Goal: Task Accomplishment & Management: Manage account settings

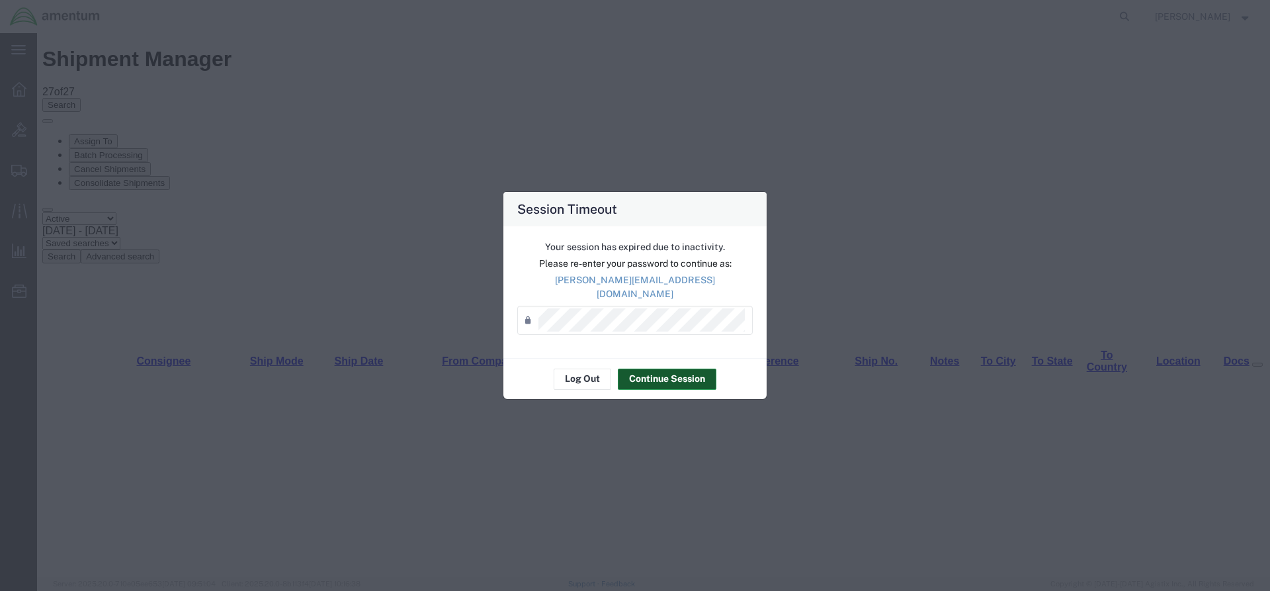
click at [640, 375] on button "Continue Session" at bounding box center [667, 378] width 99 height 21
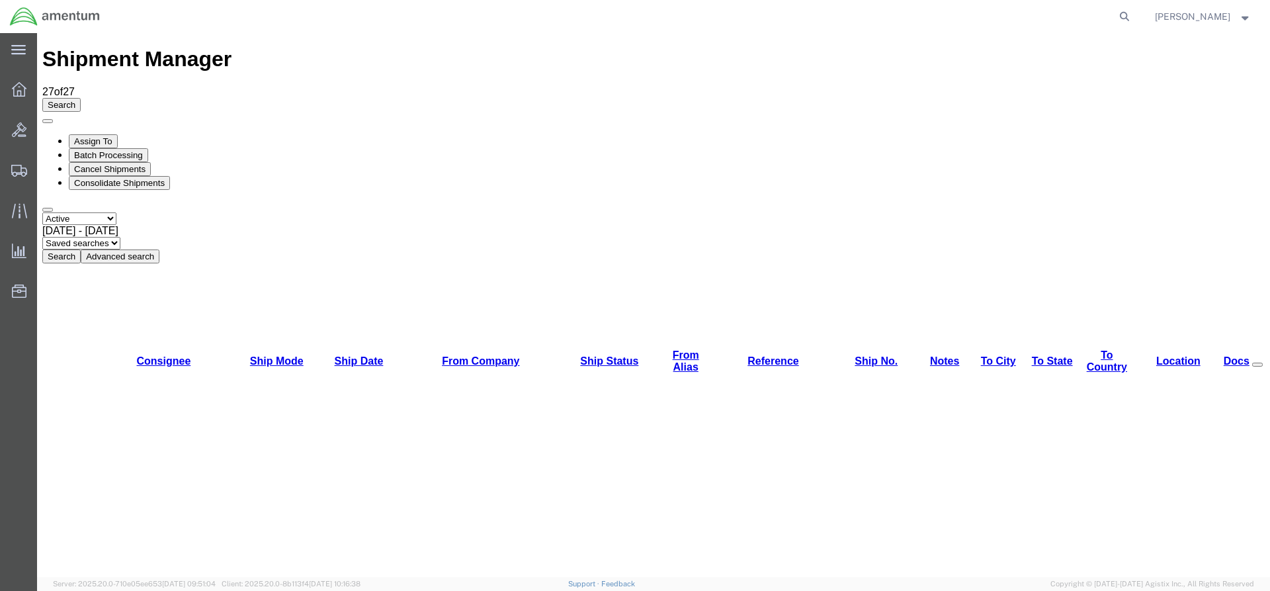
drag, startPoint x: 400, startPoint y: 89, endPoint x: 394, endPoint y: 83, distance: 8.4
click at [81, 249] on button "Search" at bounding box center [61, 256] width 38 height 14
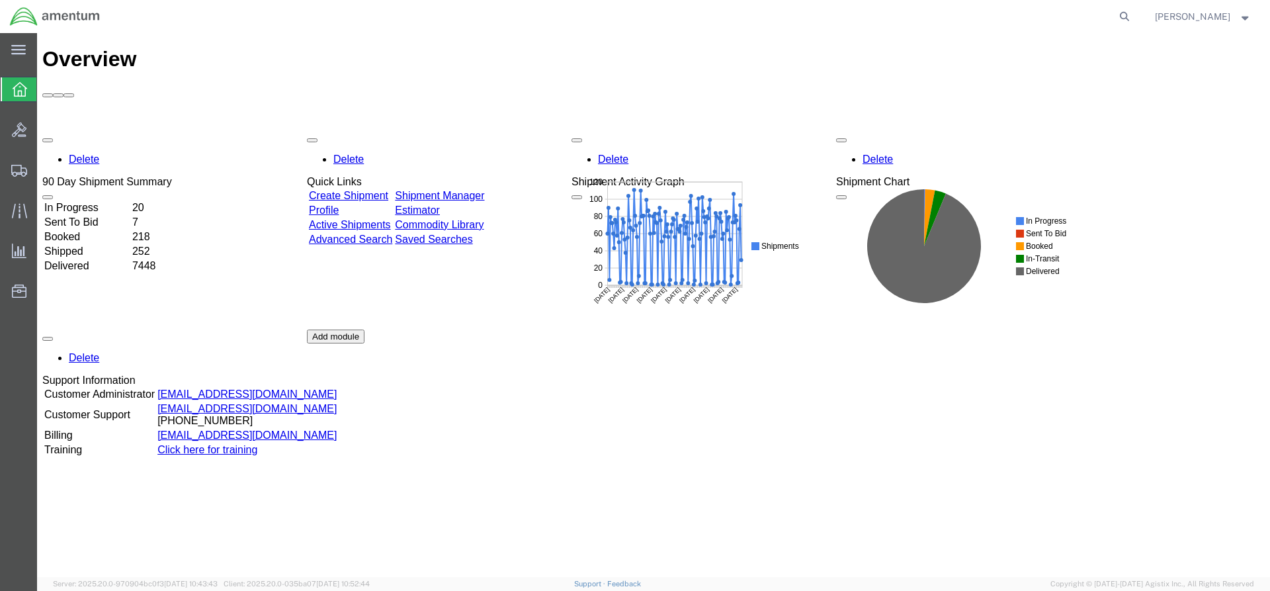
click at [456, 190] on link "Shipment Manager" at bounding box center [439, 195] width 89 height 11
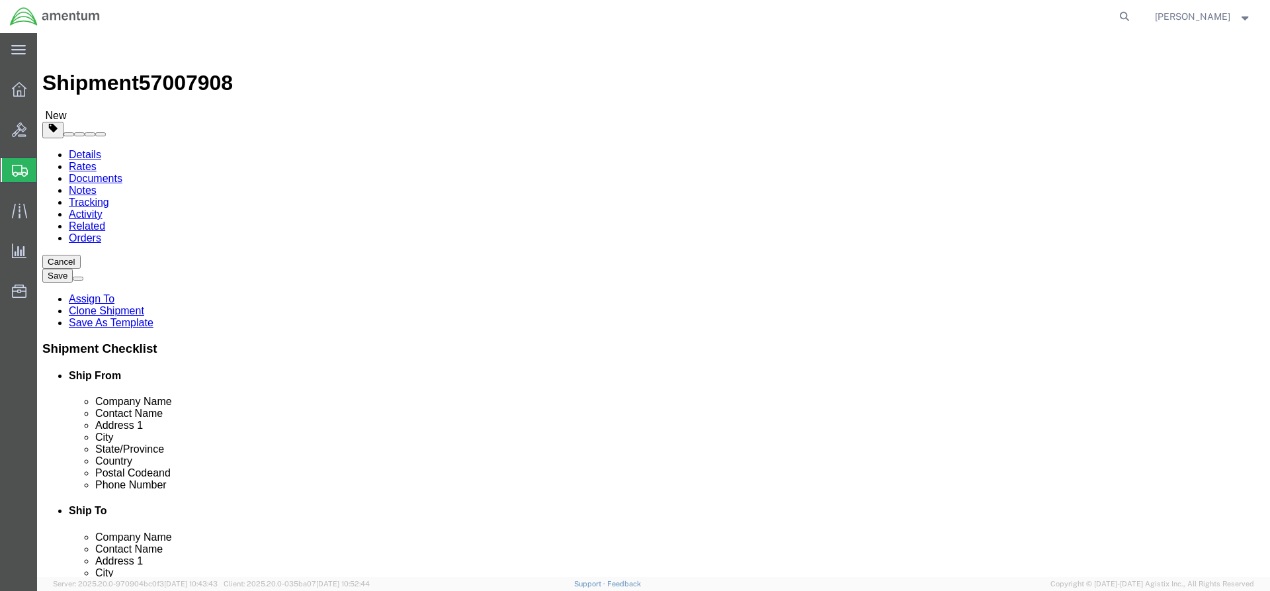
select select "42668"
select select "42732"
click button "Rate Shipment"
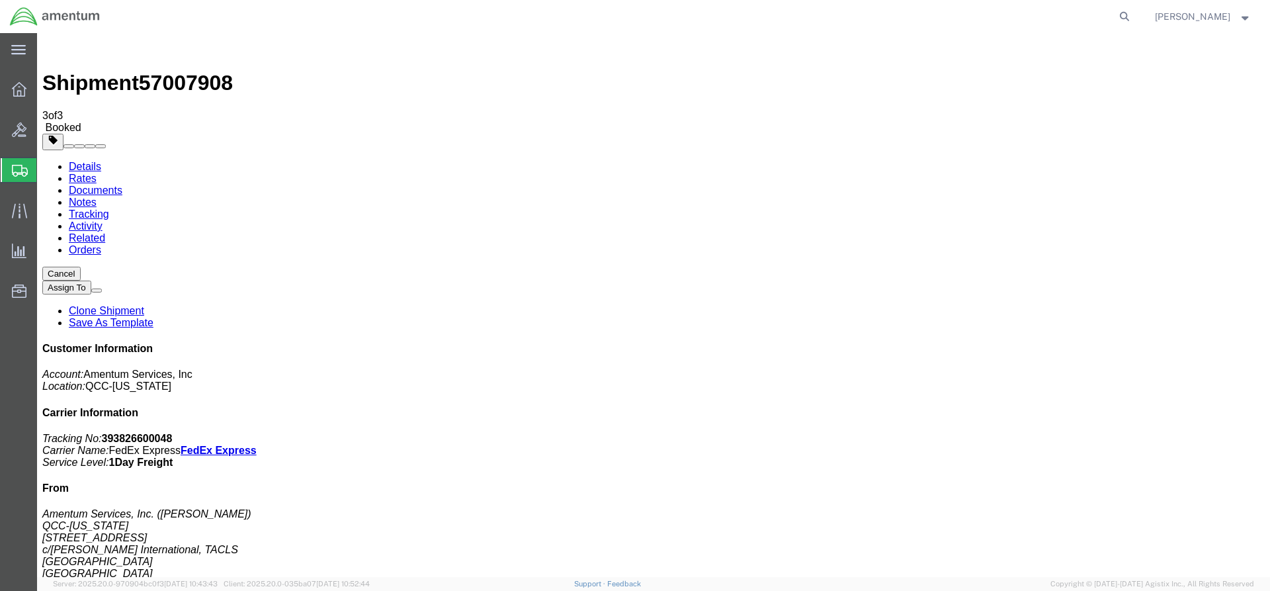
drag, startPoint x: 472, startPoint y: 235, endPoint x: 533, endPoint y: 239, distance: 61.6
copy td "393826600048"
drag, startPoint x: 554, startPoint y: 232, endPoint x: 42, endPoint y: 362, distance: 528.0
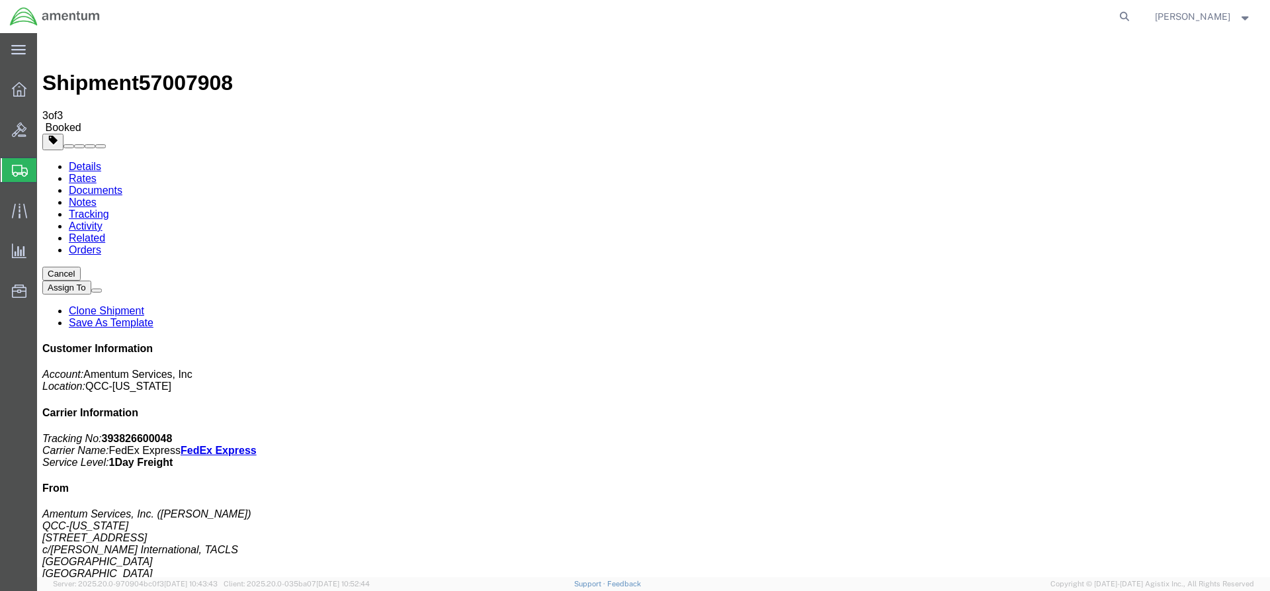
click at [73, 161] on link "Details" at bounding box center [85, 166] width 32 height 11
click button "button"
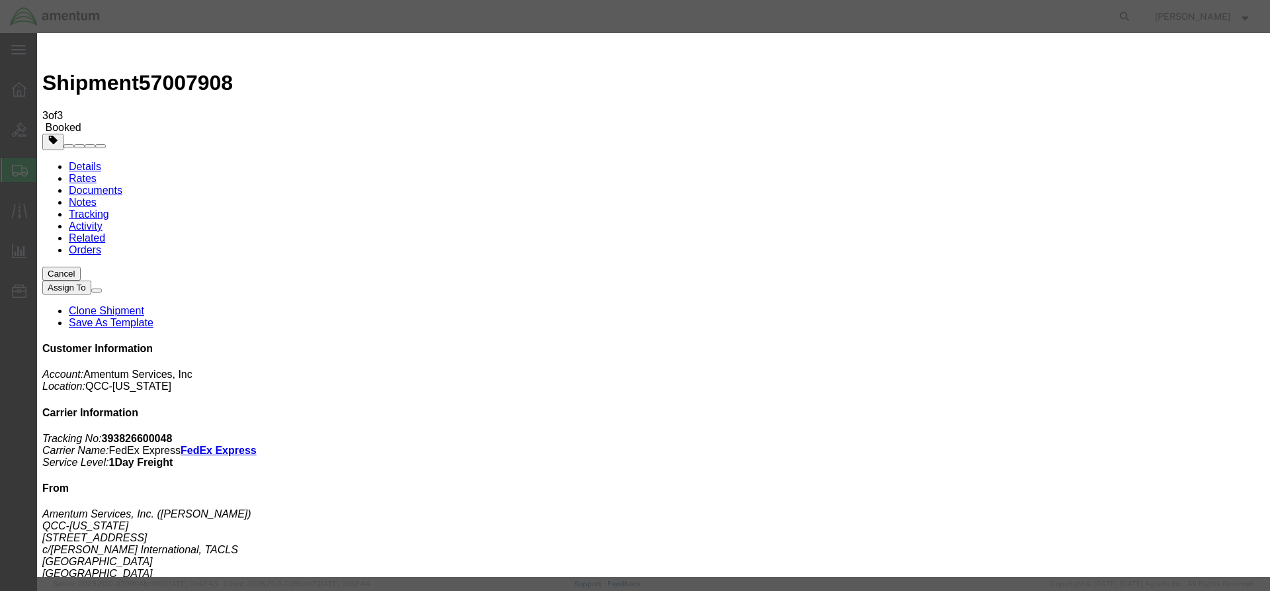
click div "[DATE] 8:00 AM"
type input "2:00 PM"
click button "Apply"
click button "Save"
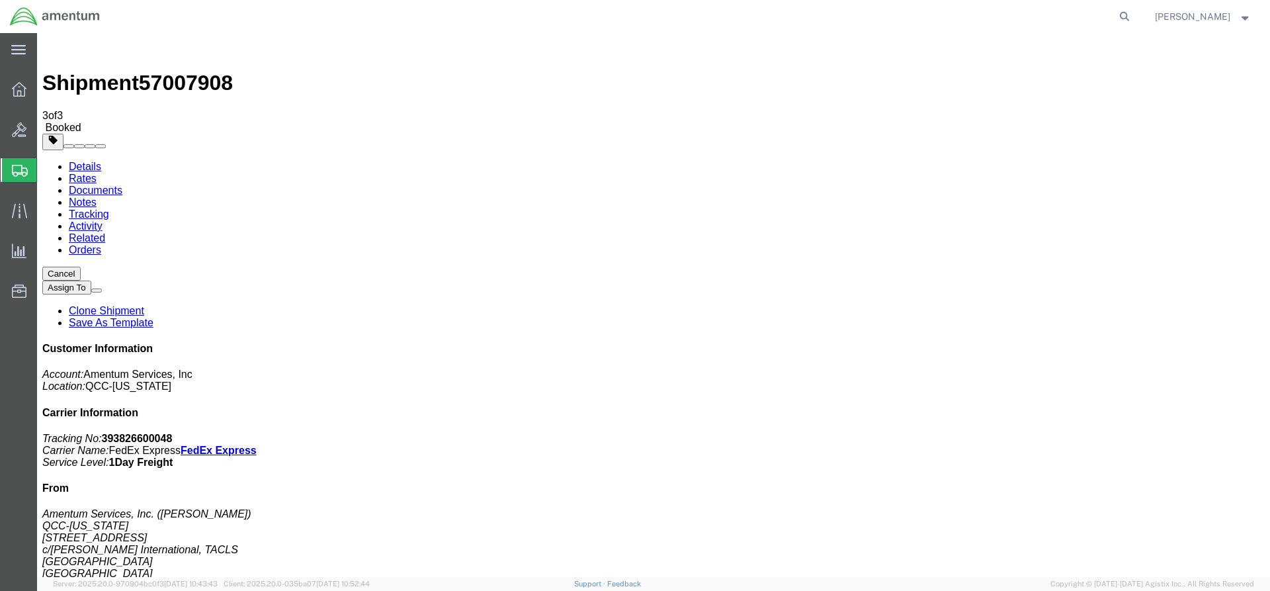
click button "Close"
click at [22, 86] on icon at bounding box center [19, 89] width 15 height 15
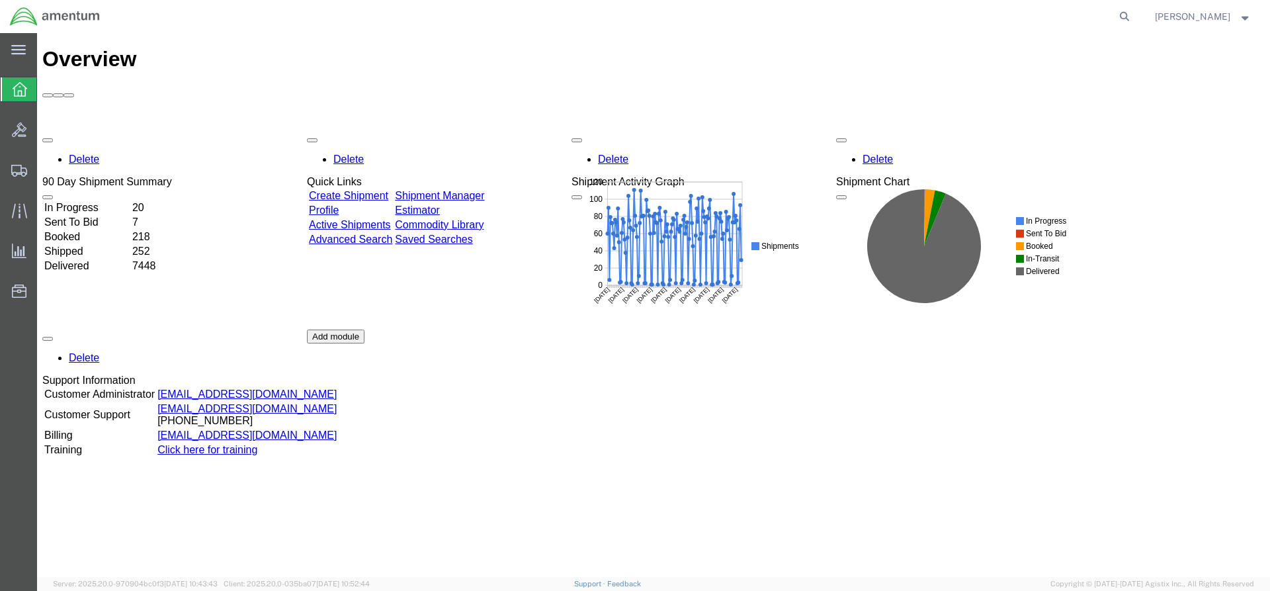
click at [483, 131] on div "Delete 90 Day Shipment Summary In Progress 20 Sent To Bid 7 Booked 218 Shipped …" at bounding box center [653, 329] width 1222 height 397
click at [467, 190] on link "Shipment Manager" at bounding box center [439, 195] width 89 height 11
